Goal: Information Seeking & Learning: Check status

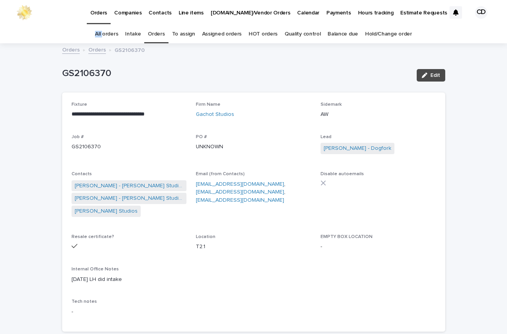
click at [155, 34] on link "Orders" at bounding box center [156, 34] width 17 height 18
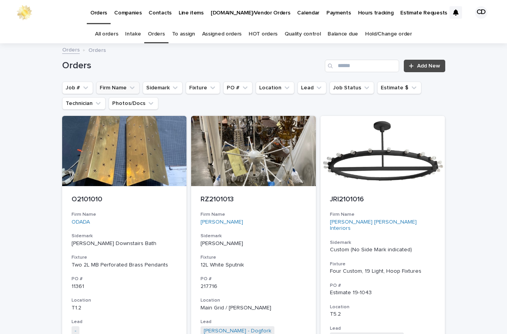
click at [128, 86] on icon "Firm Name" at bounding box center [132, 88] width 8 height 8
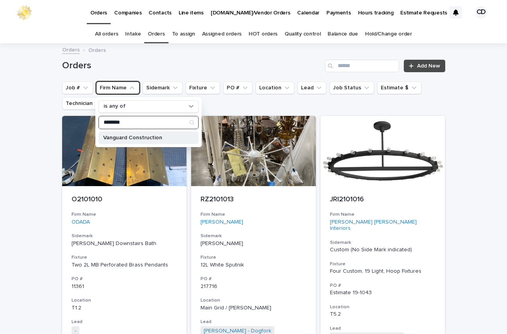
type input "********"
click at [145, 136] on p "Vanguard Construction" at bounding box center [144, 137] width 83 height 5
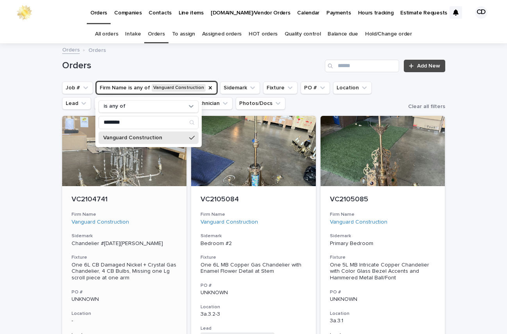
click at [148, 213] on h3 "Firm Name" at bounding box center [124, 215] width 106 height 6
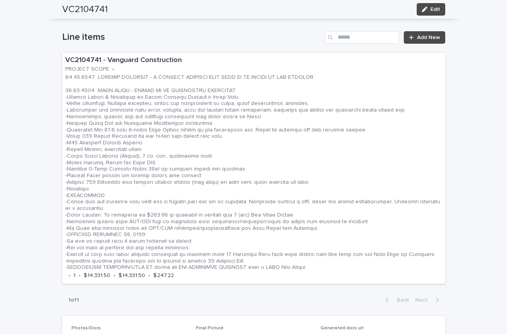
scroll to position [465, 0]
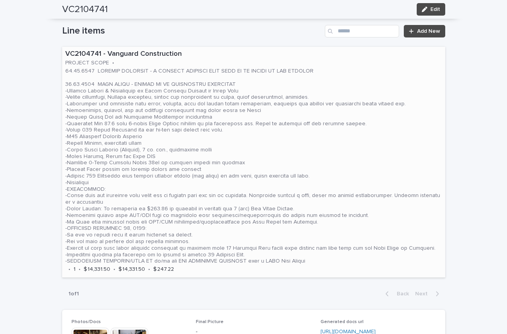
click at [306, 154] on p at bounding box center [253, 166] width 377 height 197
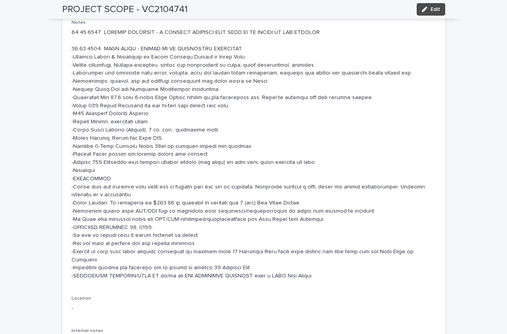
scroll to position [112, 0]
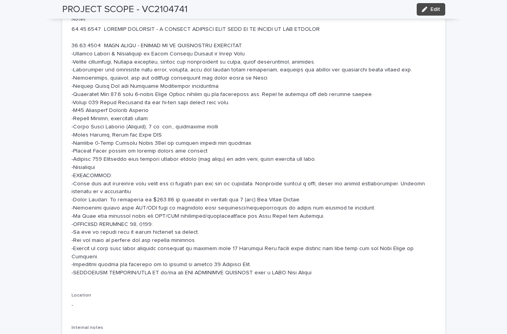
click at [500, 60] on div "Loading... Saving… Loading... Saving… PROJECT SCOPE - VC2104741 Edit PROJECT SC…" at bounding box center [253, 307] width 507 height 786
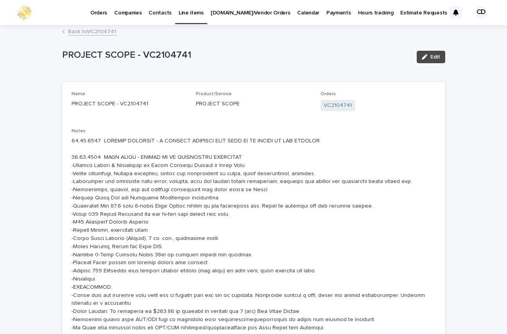
click at [80, 30] on link "Back to VC2104741" at bounding box center [92, 31] width 48 height 9
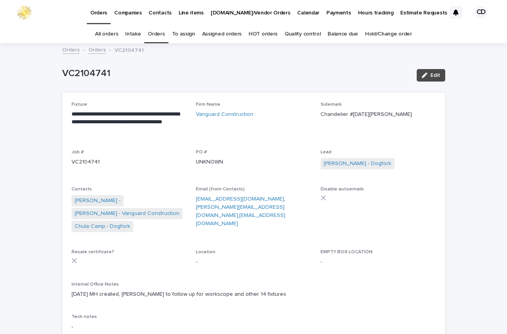
scroll to position [25, 0]
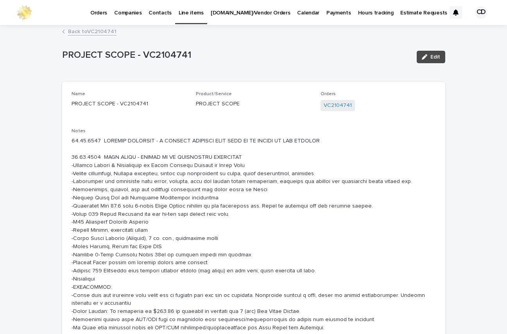
click at [105, 31] on link "Back to VC2104741" at bounding box center [92, 31] width 48 height 9
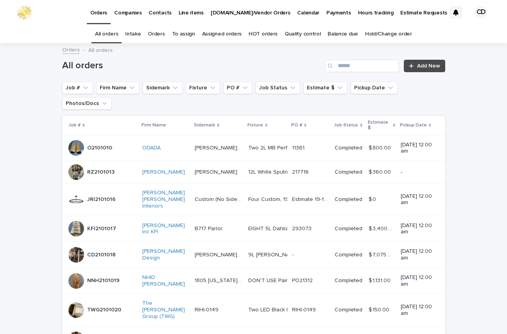
click at [156, 32] on link "Orders" at bounding box center [156, 34] width 17 height 18
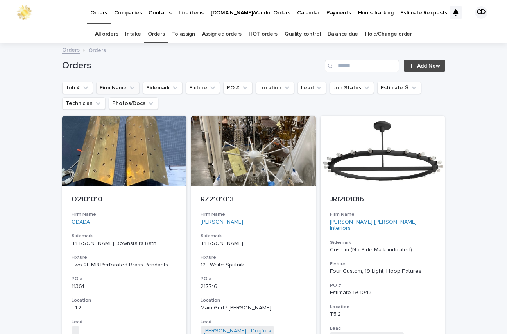
click at [130, 89] on icon "Firm Name" at bounding box center [132, 87] width 5 height 3
click at [128, 89] on icon "Firm Name" at bounding box center [132, 88] width 8 height 8
click at [128, 86] on icon "Firm Name" at bounding box center [132, 88] width 8 height 8
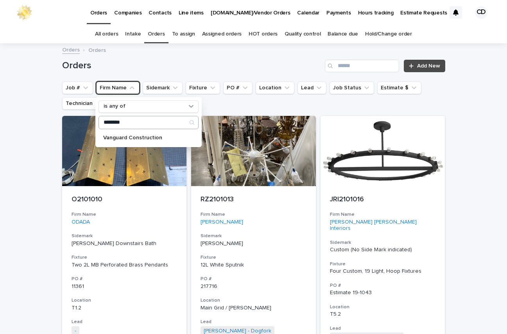
type input "********"
click at [158, 124] on input "********" at bounding box center [148, 122] width 99 height 13
click at [157, 136] on p "Vanguard Construction" at bounding box center [144, 137] width 83 height 5
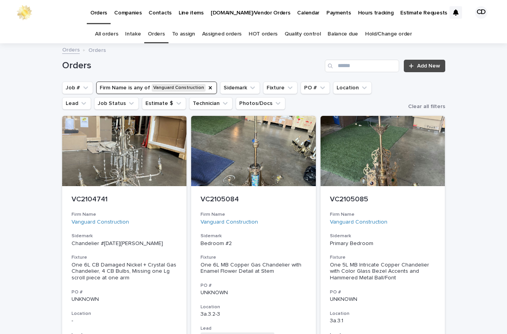
click at [155, 32] on link "Orders" at bounding box center [156, 34] width 17 height 18
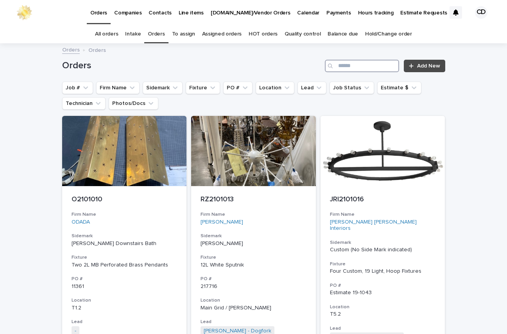
click at [359, 65] on input "Search" at bounding box center [362, 66] width 74 height 13
drag, startPoint x: 359, startPoint y: 65, endPoint x: 387, endPoint y: 67, distance: 27.8
click at [366, 65] on input "Search" at bounding box center [362, 66] width 74 height 13
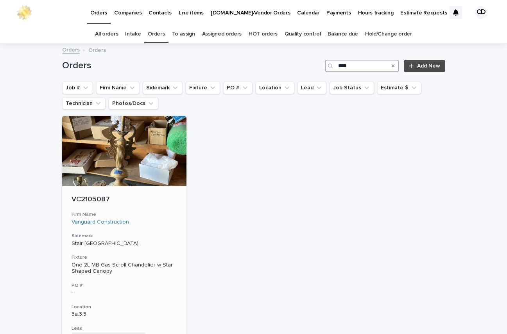
type input "****"
click at [152, 231] on div "VC2105087 Firm Name Vanguard Construction Sidemark Stair Mid Landing Fixture On…" at bounding box center [124, 301] width 125 height 230
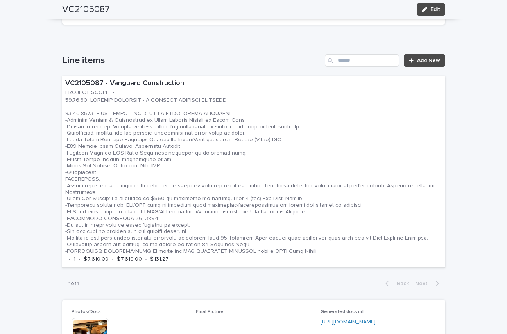
scroll to position [429, 0]
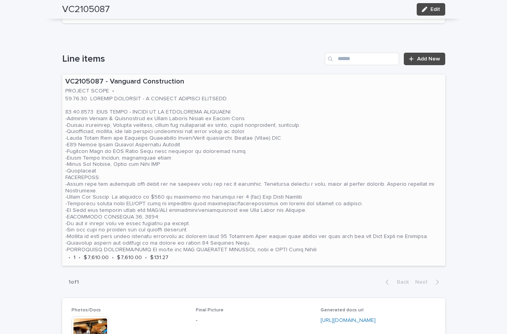
click at [373, 171] on p at bounding box center [253, 174] width 377 height 157
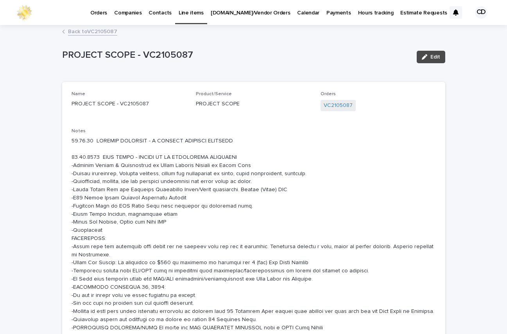
click at [84, 31] on link "Back to VC2105087" at bounding box center [92, 31] width 49 height 9
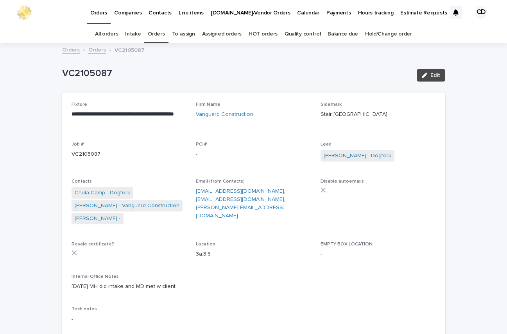
scroll to position [25, 0]
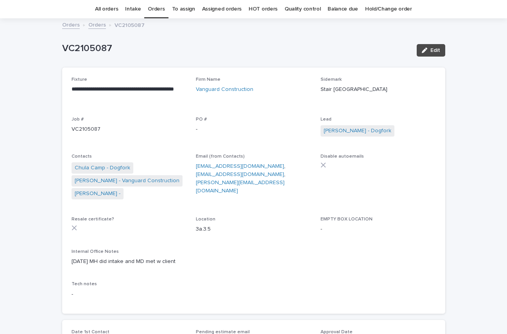
click at [157, 9] on link "Orders" at bounding box center [156, 9] width 17 height 18
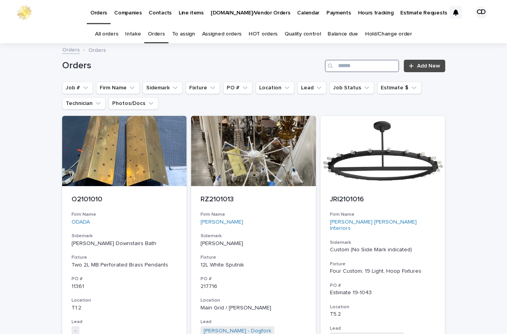
click at [359, 67] on input "Search" at bounding box center [362, 66] width 74 height 13
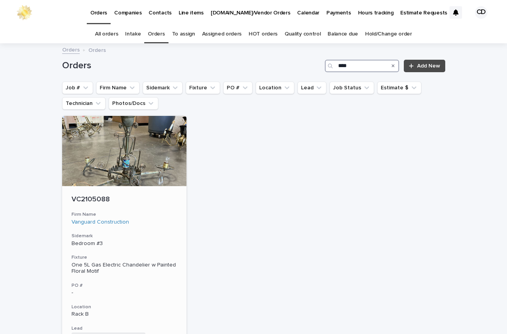
type input "****"
click at [158, 214] on h3 "Firm Name" at bounding box center [124, 215] width 106 height 6
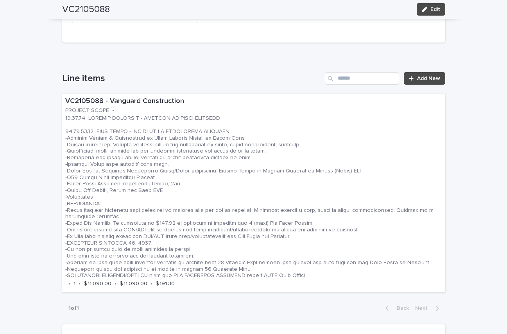
scroll to position [411, 0]
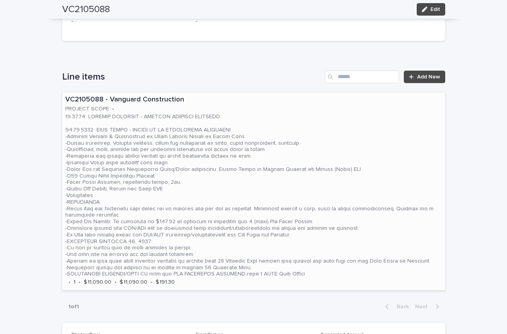
click at [423, 144] on p at bounding box center [253, 196] width 377 height 164
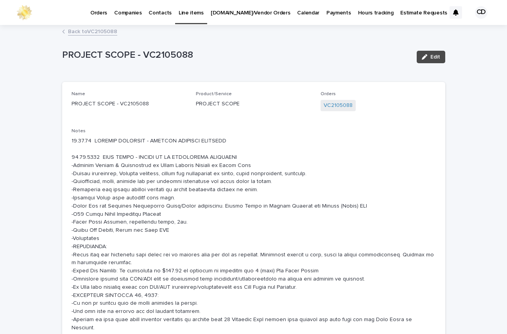
click at [74, 30] on link "Back to VC2105088" at bounding box center [92, 31] width 49 height 9
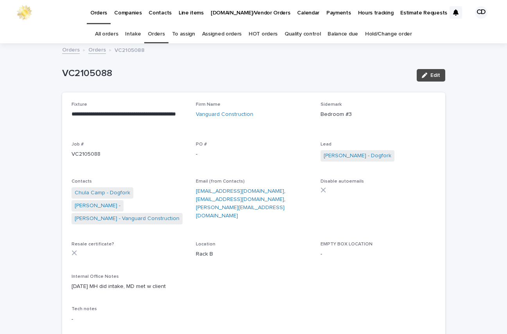
scroll to position [25, 0]
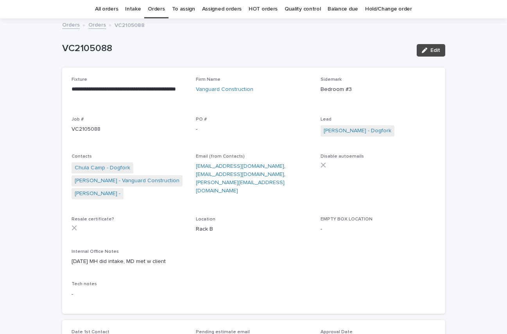
click at [154, 7] on link "Orders" at bounding box center [156, 9] width 17 height 18
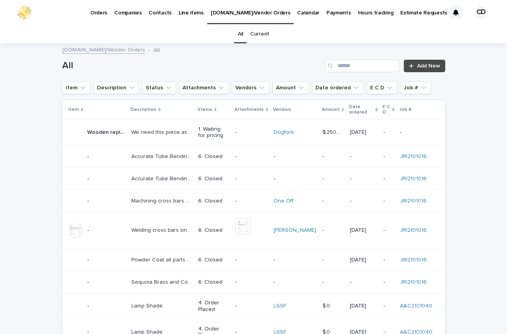
click at [99, 11] on p "Orders" at bounding box center [98, 8] width 17 height 16
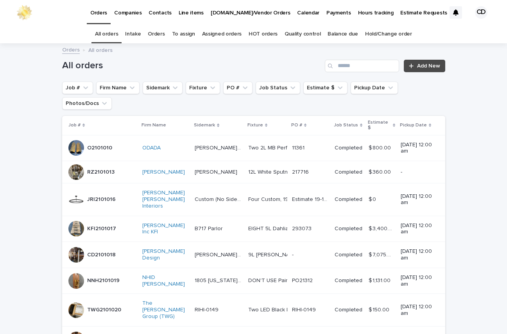
click at [159, 33] on link "Orders" at bounding box center [156, 34] width 17 height 18
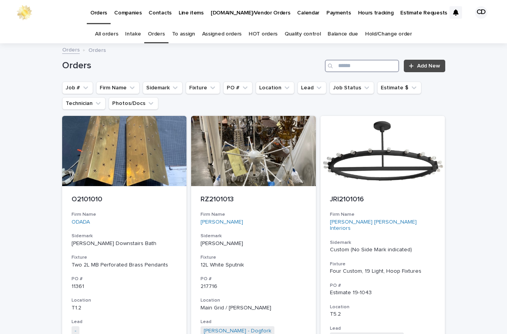
click at [360, 64] on input "Search" at bounding box center [362, 66] width 74 height 13
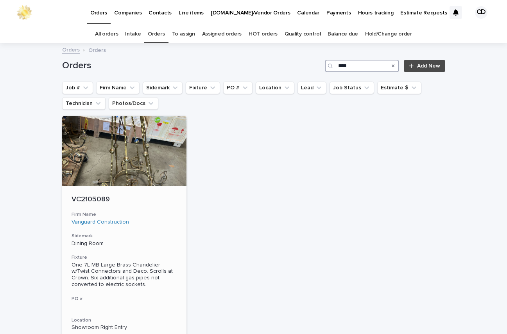
type input "****"
click at [141, 223] on div "Vanguard Construction" at bounding box center [124, 222] width 106 height 7
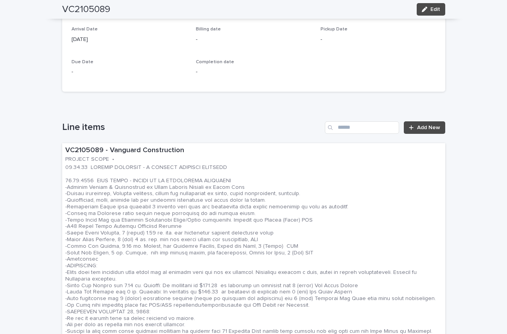
scroll to position [528, 0]
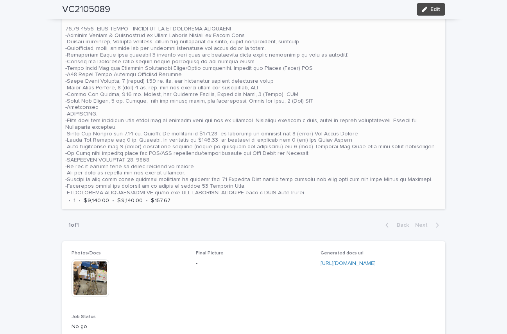
click at [384, 75] on p at bounding box center [253, 105] width 377 height 184
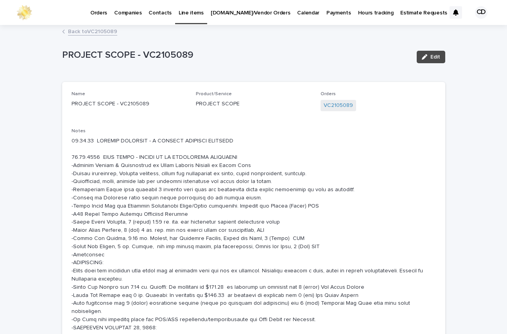
click at [105, 29] on link "Back to VC2105089" at bounding box center [92, 31] width 49 height 9
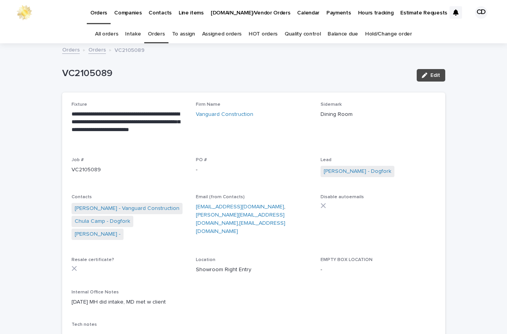
scroll to position [25, 0]
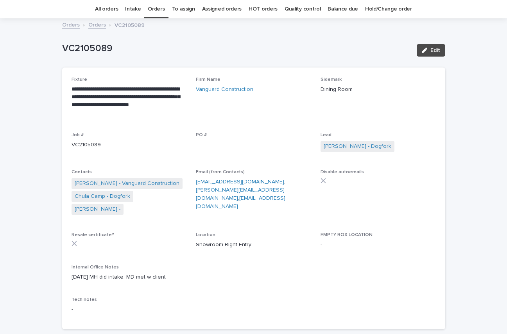
click at [155, 8] on link "Orders" at bounding box center [156, 9] width 17 height 18
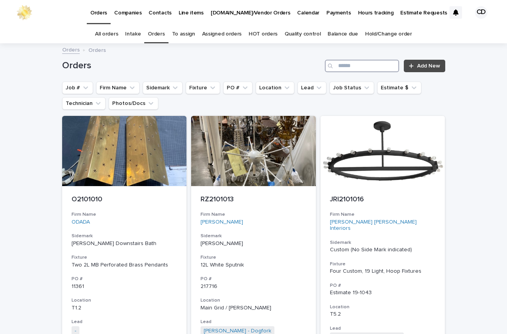
click at [360, 66] on input "Search" at bounding box center [362, 66] width 74 height 13
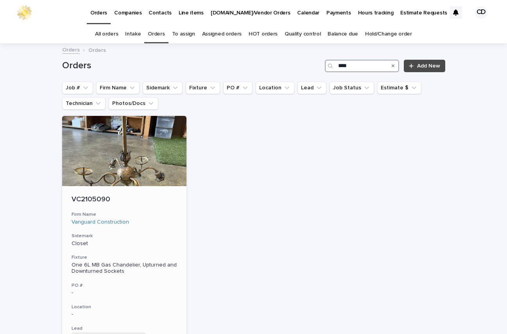
type input "****"
click at [143, 208] on div "VC2105090 Firm Name Vanguard Construction Sidemark Closet Fixture One 6L MB Gas…" at bounding box center [124, 301] width 125 height 230
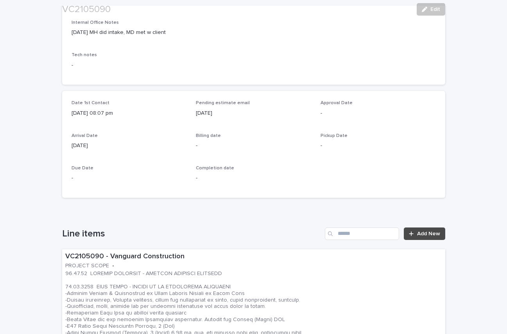
scroll to position [330, 0]
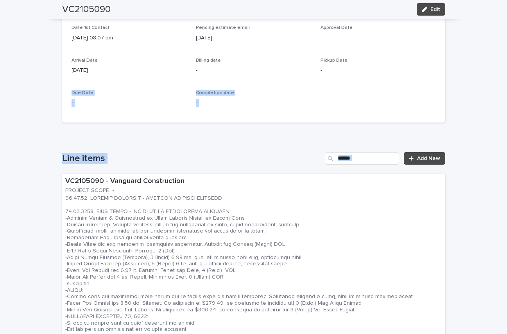
drag, startPoint x: 500, startPoint y: 91, endPoint x: 502, endPoint y: 126, distance: 34.8
click at [502, 126] on div "**********" at bounding box center [253, 167] width 507 height 334
click at [412, 184] on div "VC2105090 - Vanguard Construction PROJECT SCOPE • • 1 • $ 4,345.00 • $ 4,345.00…" at bounding box center [253, 269] width 383 height 191
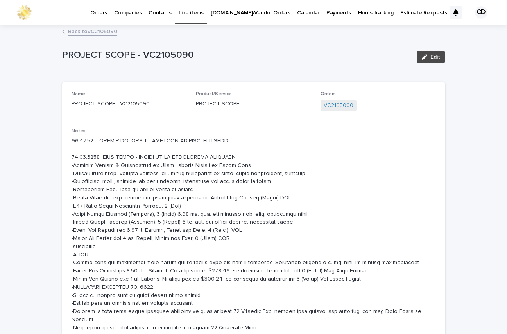
click at [102, 30] on link "Back to VC2105090" at bounding box center [92, 31] width 49 height 9
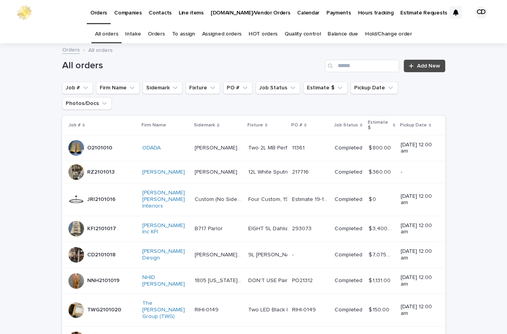
click at [160, 33] on link "Orders" at bounding box center [156, 34] width 17 height 18
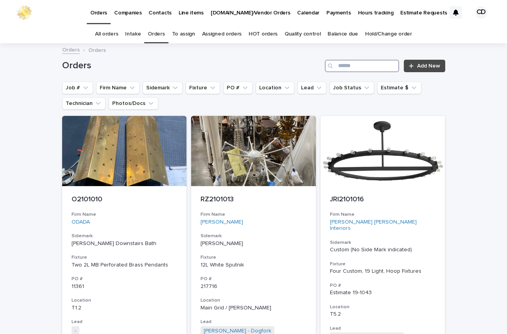
click at [365, 66] on input "Search" at bounding box center [362, 66] width 74 height 13
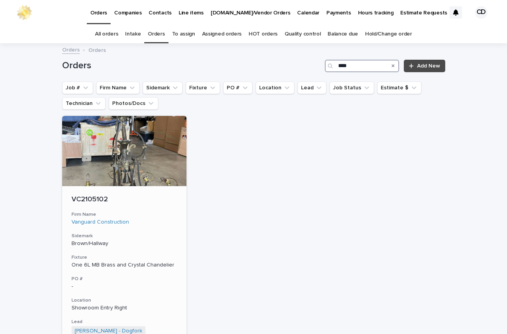
type input "****"
click at [159, 213] on h3 "Firm Name" at bounding box center [124, 215] width 106 height 6
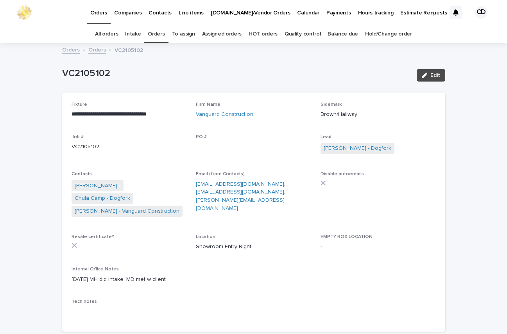
drag, startPoint x: 367, startPoint y: 235, endPoint x: 558, endPoint y: 275, distance: 194.5
click at [424, 267] on div "**********" at bounding box center [253, 212] width 364 height 221
click at [226, 76] on p "VC2105102" at bounding box center [236, 73] width 348 height 11
click at [158, 32] on link "Orders" at bounding box center [156, 34] width 17 height 18
